Goal: Information Seeking & Learning: Learn about a topic

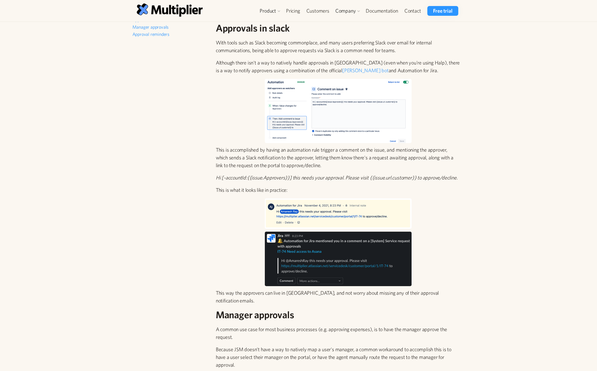
scroll to position [137, 0]
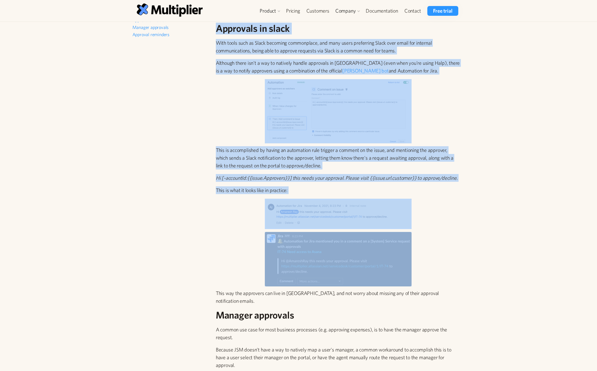
drag, startPoint x: 215, startPoint y: 24, endPoint x: 478, endPoint y: 209, distance: 320.7
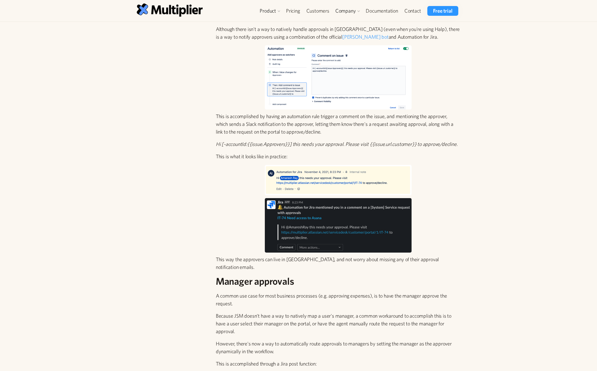
scroll to position [172, 0]
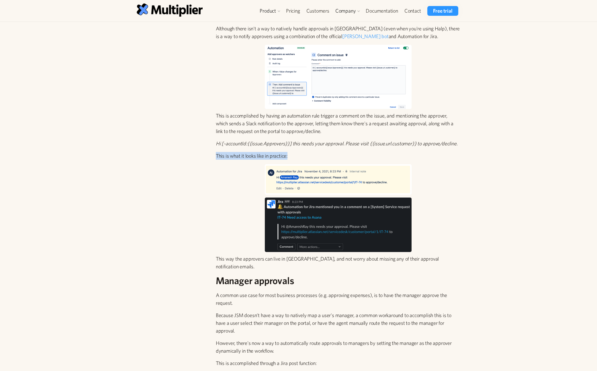
drag, startPoint x: 217, startPoint y: 154, endPoint x: 300, endPoint y: 153, distance: 82.8
click at [300, 153] on p "This is what it looks like in practice:" at bounding box center [338, 156] width 245 height 8
click at [301, 153] on p "This is what it looks like in practice:" at bounding box center [338, 156] width 245 height 8
drag, startPoint x: 420, startPoint y: 255, endPoint x: 348, endPoint y: 218, distance: 81.4
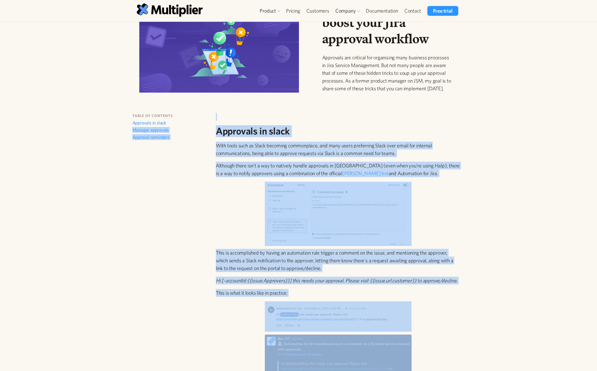
scroll to position [34, 0]
drag, startPoint x: 444, startPoint y: 256, endPoint x: 217, endPoint y: 130, distance: 259.4
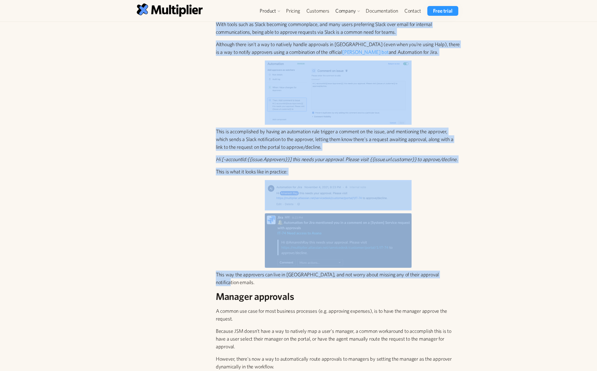
scroll to position [172, 0]
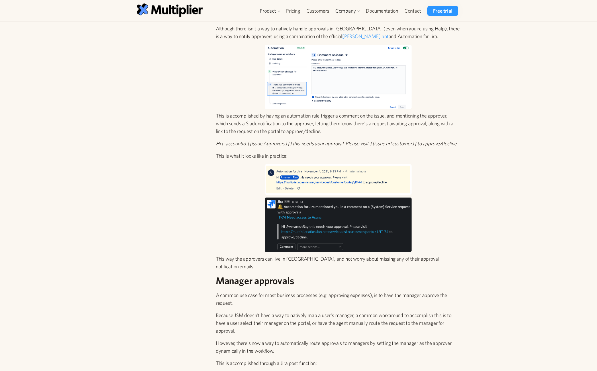
drag, startPoint x: 211, startPoint y: 139, endPoint x: 467, endPoint y: 136, distance: 256.4
drag, startPoint x: 464, startPoint y: 144, endPoint x: 212, endPoint y: 144, distance: 251.8
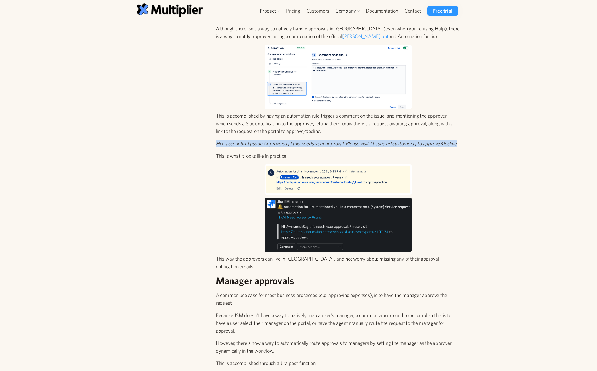
drag, startPoint x: 378, startPoint y: 143, endPoint x: 158, endPoint y: 139, distance: 219.7
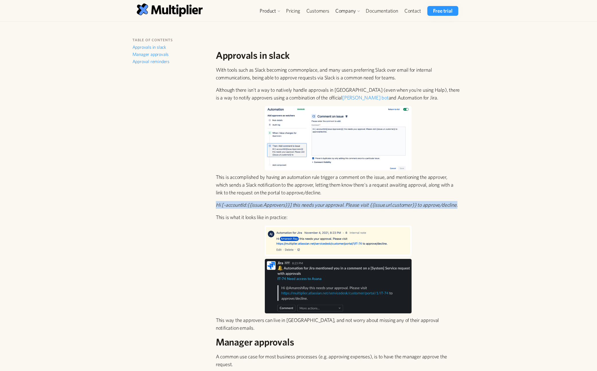
scroll to position [103, 0]
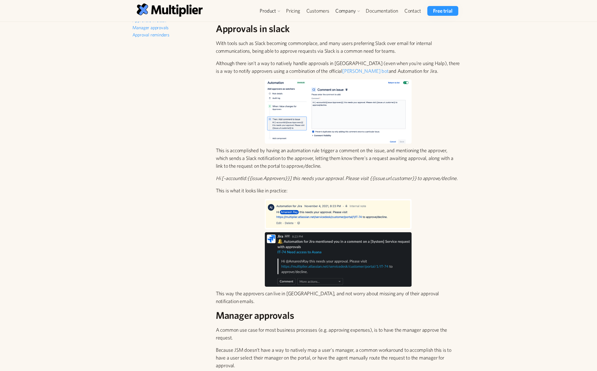
scroll to position [137, 0]
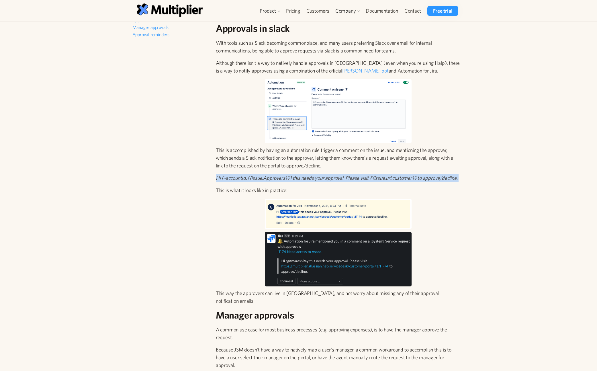
drag, startPoint x: 207, startPoint y: 178, endPoint x: 469, endPoint y: 183, distance: 262.7
drag, startPoint x: 382, startPoint y: 168, endPoint x: 217, endPoint y: 154, distance: 166.1
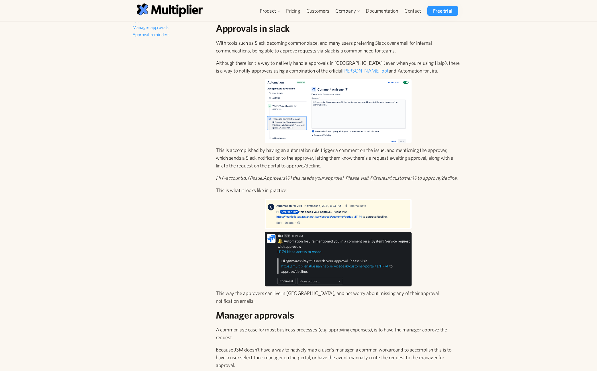
click at [321, 211] on img at bounding box center [338, 214] width 147 height 30
click at [286, 213] on img at bounding box center [338, 214] width 147 height 30
drag, startPoint x: 216, startPoint y: 179, endPoint x: 520, endPoint y: 178, distance: 303.9
